Goal: Task Accomplishment & Management: Use online tool/utility

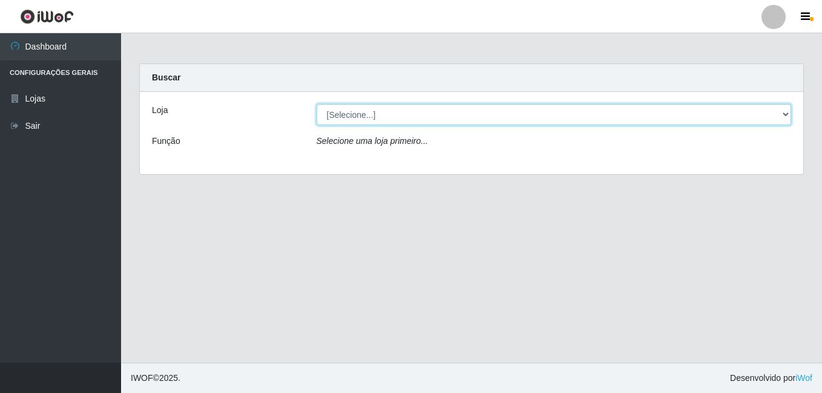
click at [356, 114] on select "[Selecione...] Ajubá Mercado" at bounding box center [554, 114] width 475 height 21
select select "402"
click at [317, 104] on select "[Selecione...] Ajubá Mercado" at bounding box center [554, 114] width 475 height 21
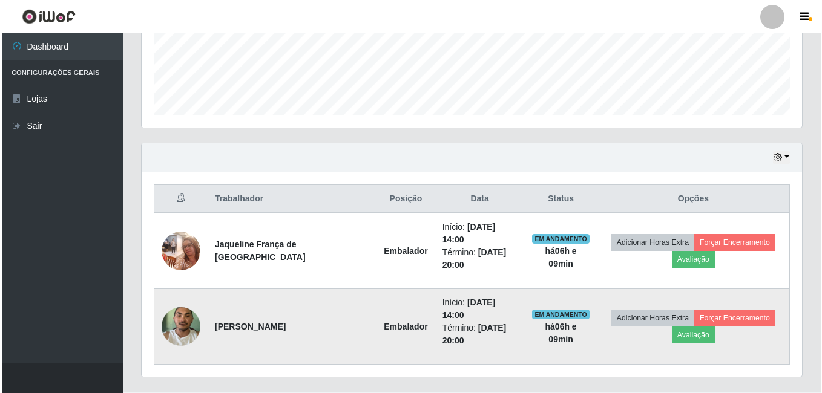
scroll to position [321, 0]
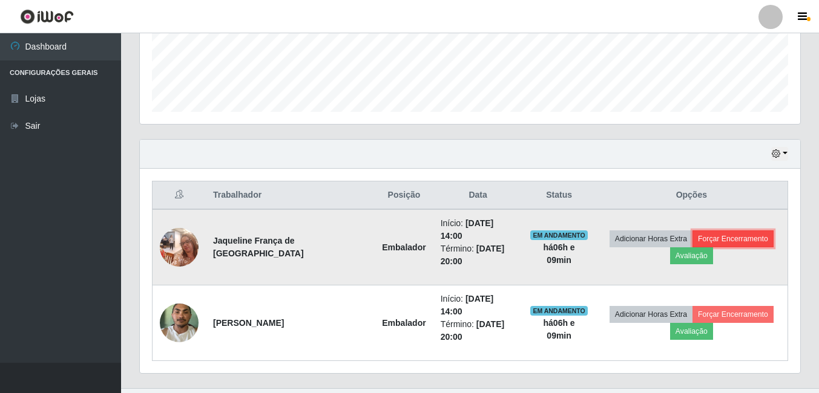
click at [737, 231] on button "Forçar Encerramento" at bounding box center [732, 239] width 81 height 17
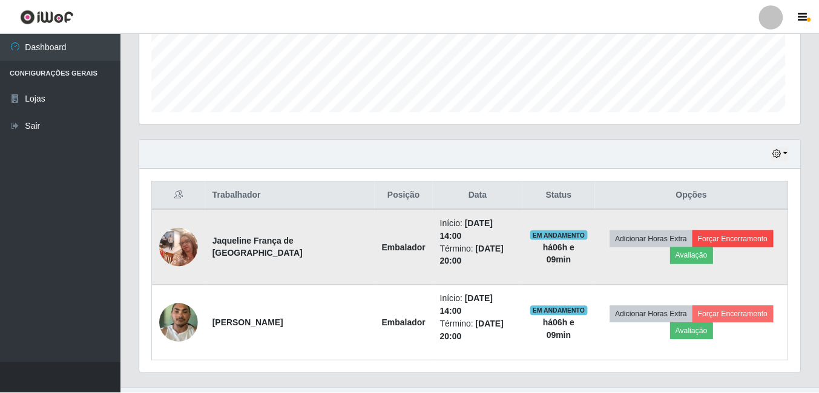
scroll to position [251, 654]
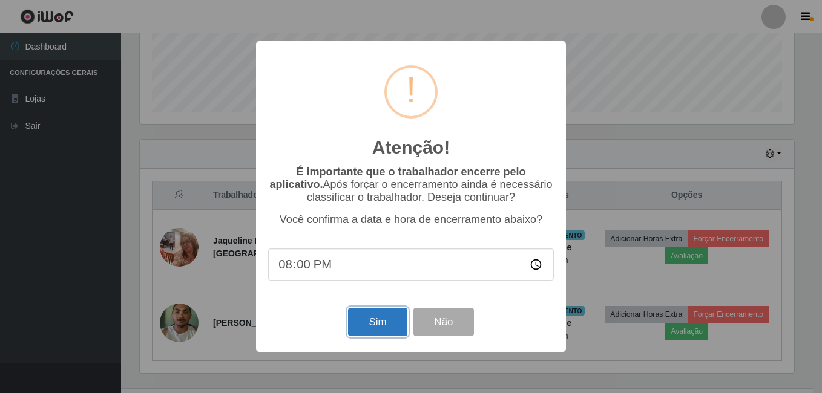
click at [358, 332] on button "Sim" at bounding box center [377, 322] width 59 height 28
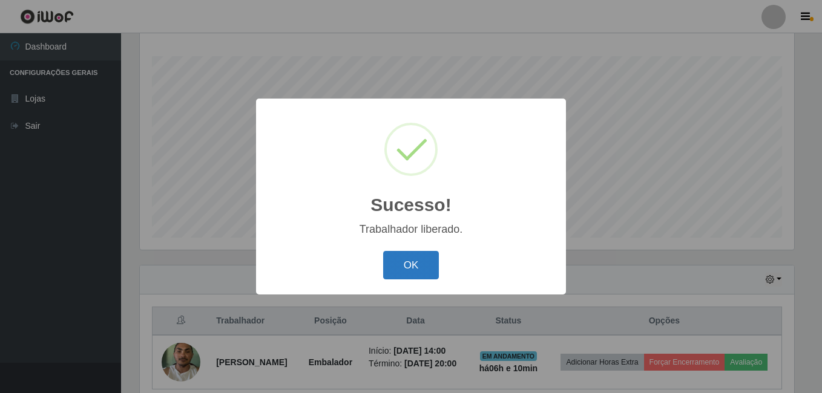
click at [398, 270] on button "OK" at bounding box center [411, 265] width 56 height 28
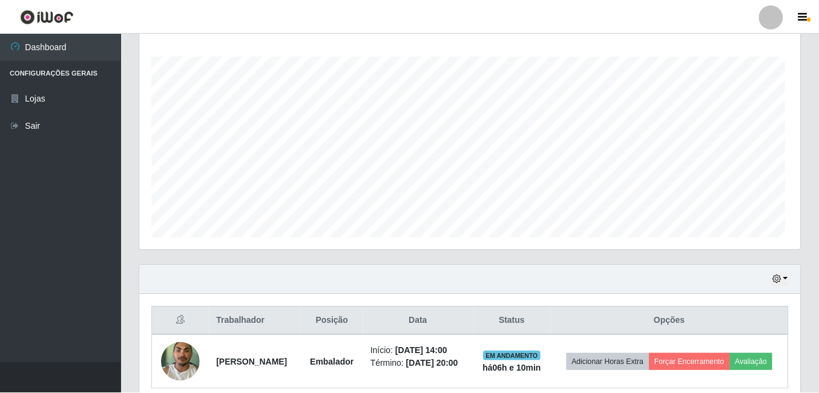
scroll to position [251, 660]
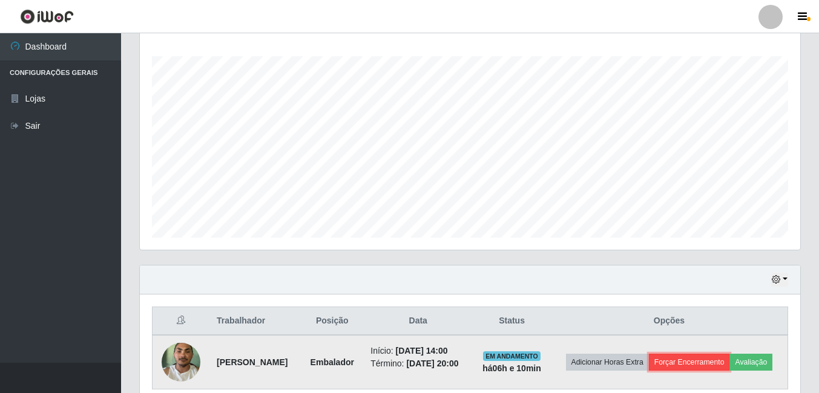
click at [700, 359] on button "Forçar Encerramento" at bounding box center [689, 362] width 81 height 17
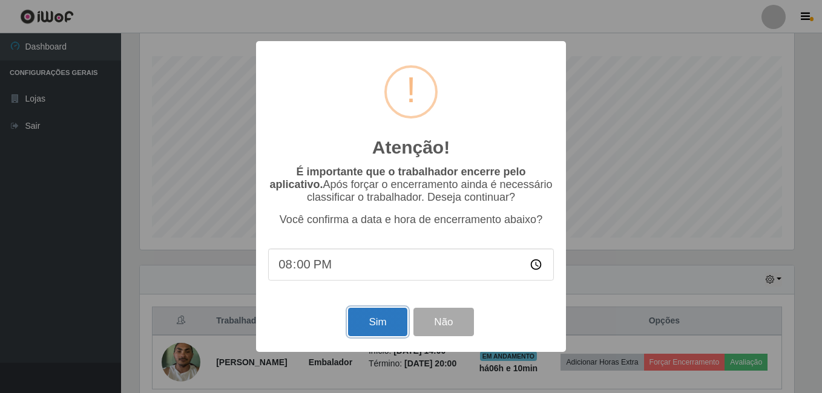
click at [395, 332] on button "Sim" at bounding box center [377, 322] width 59 height 28
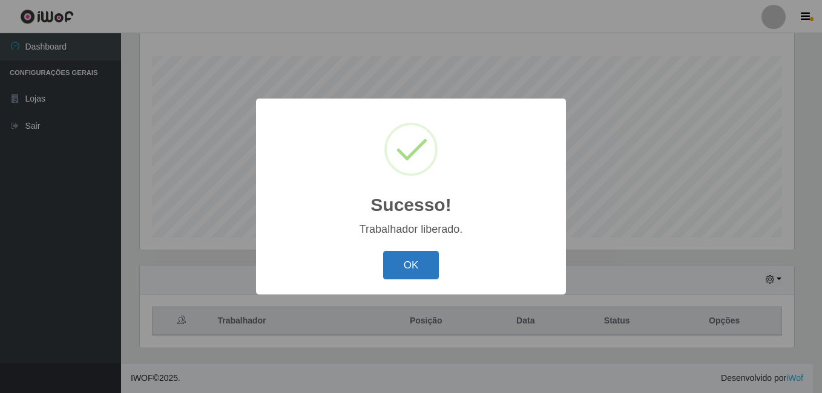
click at [405, 266] on button "OK" at bounding box center [411, 265] width 56 height 28
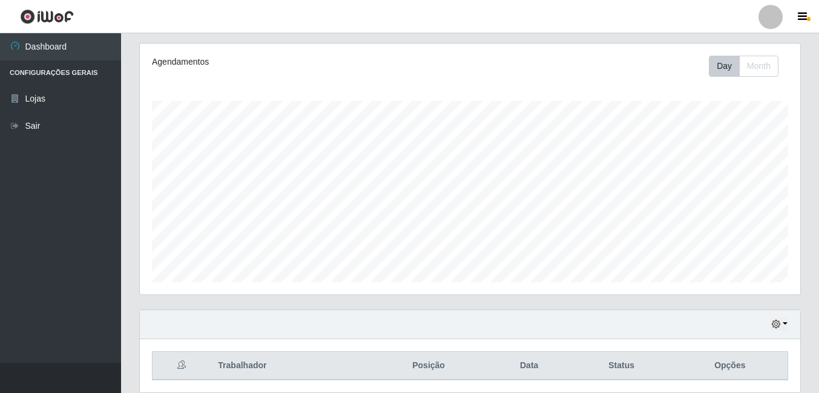
scroll to position [195, 0]
